Goal: Task Accomplishment & Management: Complete application form

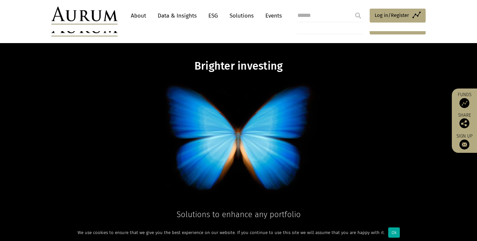
scroll to position [138, 0]
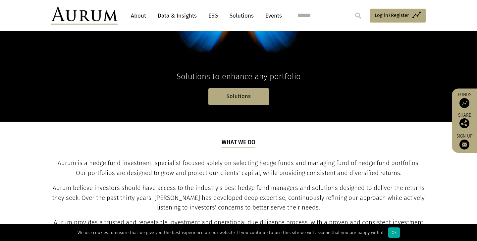
click at [468, 99] on img at bounding box center [464, 103] width 10 height 10
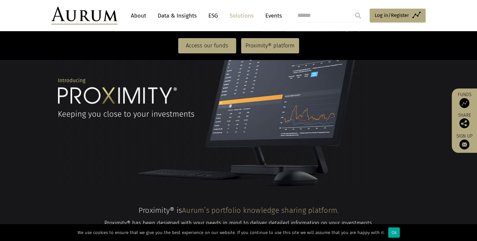
scroll to position [468, 0]
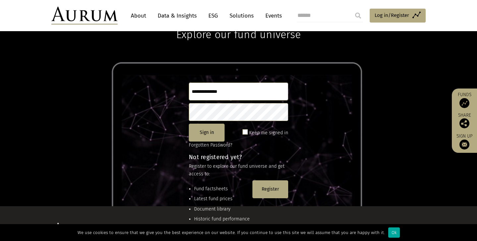
scroll to position [77, 0]
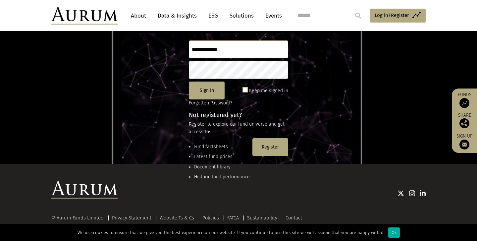
click at [215, 149] on li "Fund factsheets" at bounding box center [222, 146] width 56 height 7
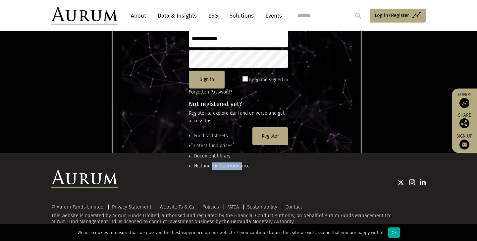
drag, startPoint x: 211, startPoint y: 167, endPoint x: 242, endPoint y: 167, distance: 31.8
click at [242, 167] on li "Historic fund performance" at bounding box center [222, 165] width 56 height 7
click at [389, 230] on div "Ok" at bounding box center [394, 232] width 12 height 10
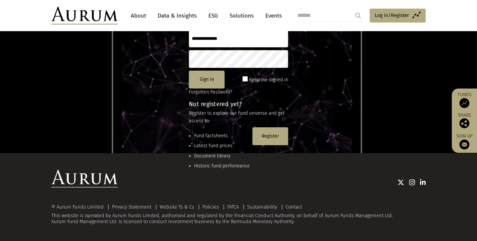
click at [225, 124] on div "Not registered yet? Register to explore our fund universe and get access to: Fu…" at bounding box center [238, 139] width 99 height 76
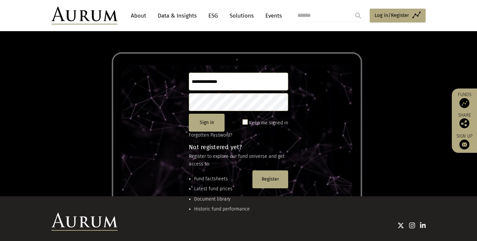
scroll to position [0, 0]
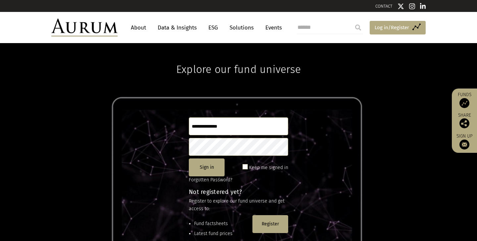
click at [397, 31] on span "Log in/Register" at bounding box center [391, 28] width 34 height 8
click at [234, 28] on link "Solutions" at bounding box center [241, 28] width 31 height 12
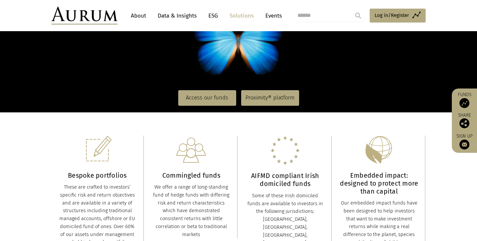
scroll to position [103, 0]
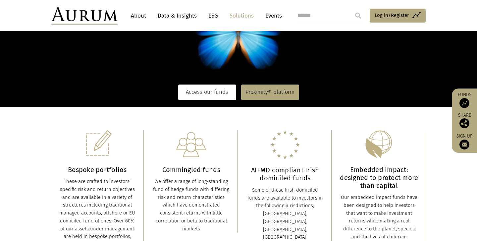
click at [206, 95] on link "Access our funds" at bounding box center [207, 91] width 58 height 15
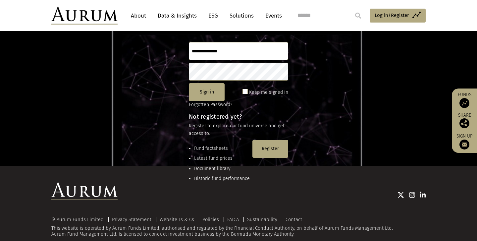
scroll to position [88, 0]
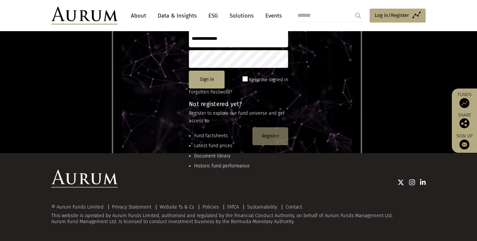
click at [278, 143] on button "Register" at bounding box center [270, 136] width 36 height 18
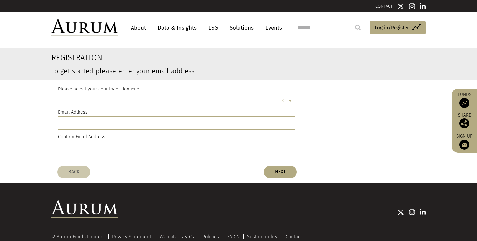
scroll to position [2, 0]
click at [101, 98] on input "text" at bounding box center [170, 99] width 217 height 13
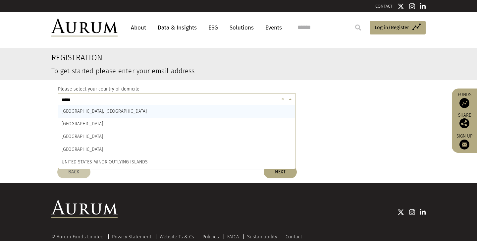
type input "******"
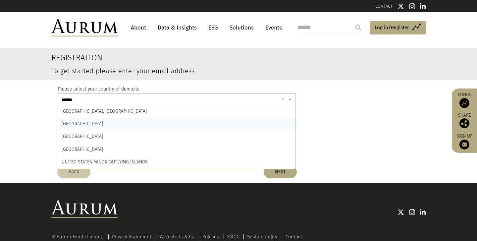
click at [109, 120] on div "[GEOGRAPHIC_DATA]" at bounding box center [176, 124] width 237 height 13
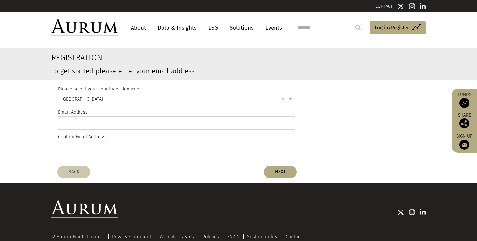
click at [109, 123] on input "email" at bounding box center [176, 122] width 237 height 13
click at [31, 133] on register-email-address "Registration To get started please enter your email address Please select your …" at bounding box center [238, 105] width 477 height 114
click at [78, 123] on input "email" at bounding box center [176, 122] width 237 height 13
type input "**********"
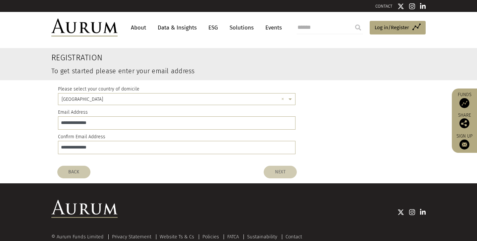
click at [287, 168] on button "NEXT" at bounding box center [279, 171] width 33 height 13
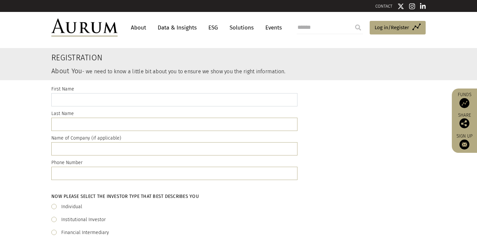
click at [100, 102] on input "text" at bounding box center [174, 99] width 246 height 13
type input "***"
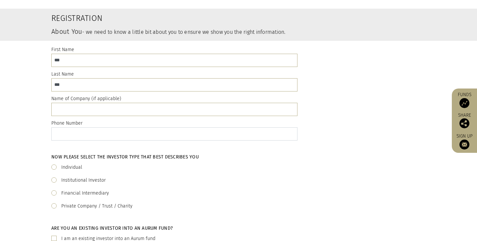
scroll to position [79, 0]
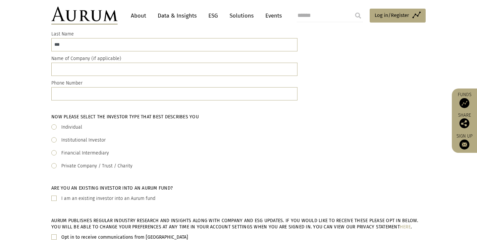
click at [62, 125] on label "Individual" at bounding box center [71, 127] width 21 height 8
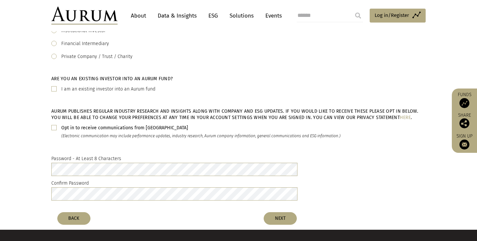
scroll to position [195, 0]
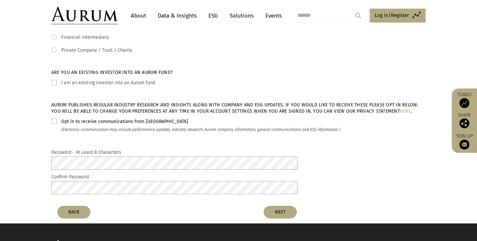
click at [55, 121] on span at bounding box center [53, 120] width 5 height 5
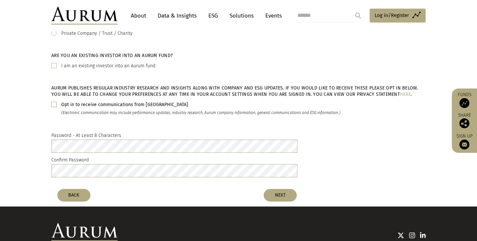
scroll to position [230, 0]
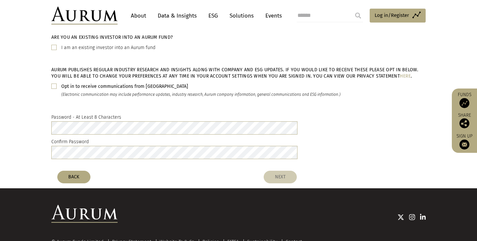
click at [275, 178] on button "NEXT" at bounding box center [279, 176] width 33 height 13
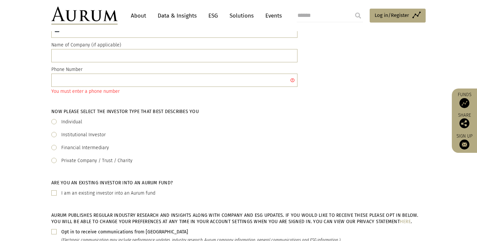
scroll to position [78, 0]
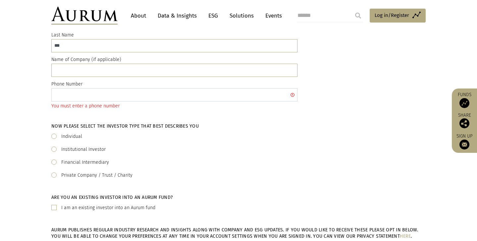
click at [88, 95] on input "text" at bounding box center [174, 94] width 246 height 13
type input "**********"
click at [24, 164] on div "Now please select the investor type that best describes you Individual Institut…" at bounding box center [238, 153] width 477 height 71
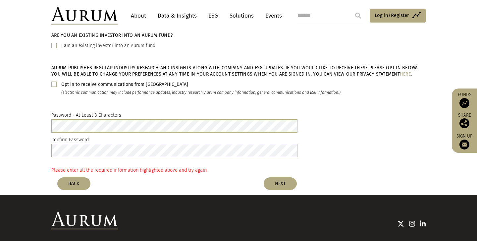
scroll to position [256, 0]
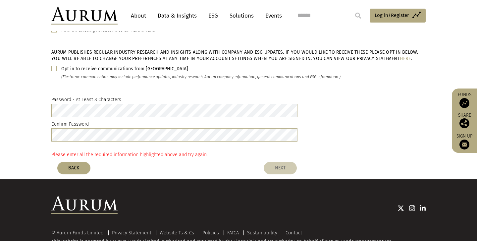
click at [274, 168] on button "NEXT" at bounding box center [279, 168] width 33 height 13
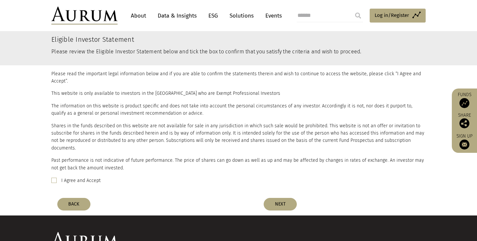
scroll to position [32, 0]
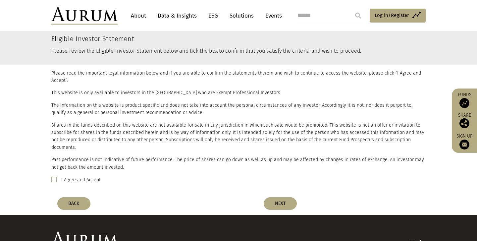
click at [54, 176] on div "I Agree and Accept" at bounding box center [238, 180] width 374 height 8
click at [54, 177] on span at bounding box center [53, 179] width 5 height 5
click at [278, 197] on button "NEXT" at bounding box center [279, 203] width 33 height 13
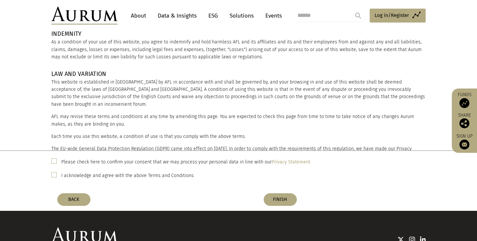
scroll to position [72, 0]
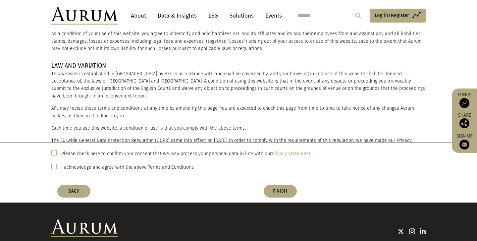
click at [55, 155] on span at bounding box center [53, 152] width 5 height 5
click at [52, 167] on span at bounding box center [53, 166] width 5 height 5
click at [277, 189] on button "FINISH" at bounding box center [279, 191] width 33 height 13
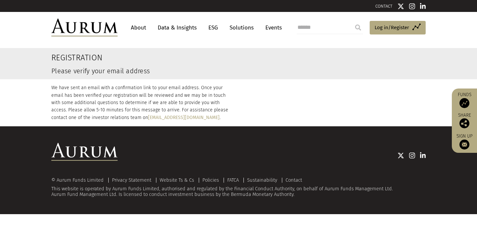
click at [218, 92] on p "We have sent an email with a confirmation link to your email address. Once your…" at bounding box center [142, 102] width 182 height 37
